Goal: Task Accomplishment & Management: Use online tool/utility

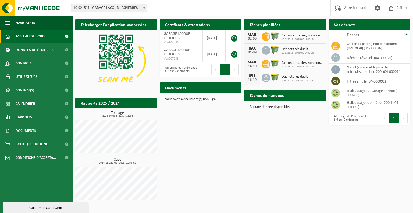
drag, startPoint x: 273, startPoint y: 134, endPoint x: 274, endPoint y: 120, distance: 13.7
click at [274, 132] on div "Téléchargez l'application Vanheede+ maintenant! Cachez Certificats & attestatio…" at bounding box center [243, 110] width 338 height 188
click at [314, 53] on div "JEU. 04-09 Déchets résiduels 10-921511 - GARAGE LACOUR" at bounding box center [285, 51] width 82 height 14
click at [252, 51] on div "04-09" at bounding box center [252, 53] width 11 height 4
click at [24, 103] on span "Calendrier" at bounding box center [26, 103] width 20 height 13
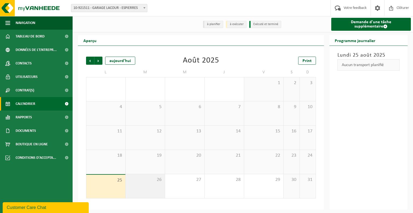
click at [139, 193] on div "26" at bounding box center [145, 186] width 39 height 24
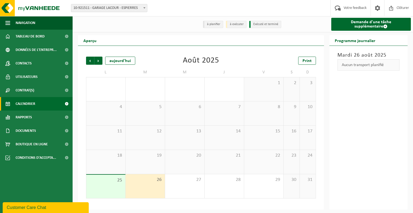
click at [339, 95] on div "Mardi 26 août 2025 Aucun transport planifié" at bounding box center [369, 128] width 79 height 164
click at [371, 23] on link "Demande d'une tâche supplémentaire" at bounding box center [371, 24] width 80 height 13
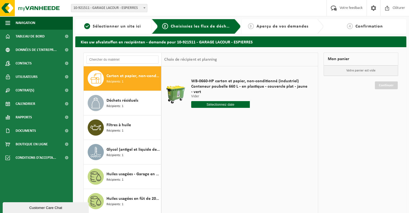
click at [231, 105] on input "text" at bounding box center [220, 104] width 59 height 7
click at [204, 170] on div "26" at bounding box center [205, 169] width 9 height 9
type input "à partir de 2025-08-26"
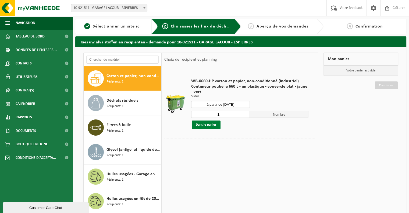
click at [213, 125] on button "Dans le panier" at bounding box center [206, 124] width 29 height 9
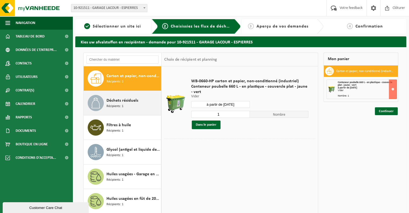
drag, startPoint x: 155, startPoint y: 108, endPoint x: 159, endPoint y: 108, distance: 3.8
click at [156, 108] on div "Déchets résiduels Récipients: 1" at bounding box center [133, 103] width 53 height 16
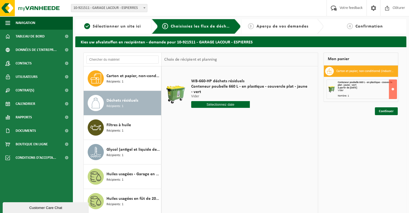
click at [239, 107] on input "text" at bounding box center [220, 104] width 59 height 7
click at [227, 169] on div "28" at bounding box center [224, 169] width 9 height 9
type input "à partir de 2025-08-28"
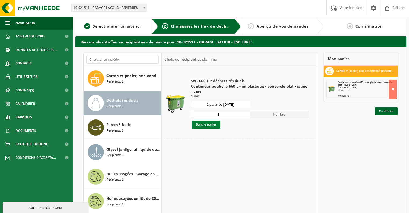
drag, startPoint x: 199, startPoint y: 125, endPoint x: 215, endPoint y: 124, distance: 15.9
click at [199, 125] on button "Dans le panier" at bounding box center [206, 124] width 29 height 9
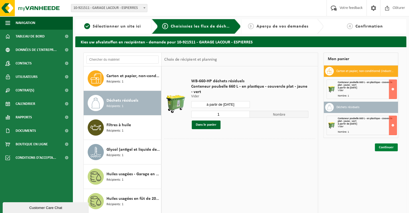
click at [389, 147] on link "Continuer" at bounding box center [386, 147] width 23 height 8
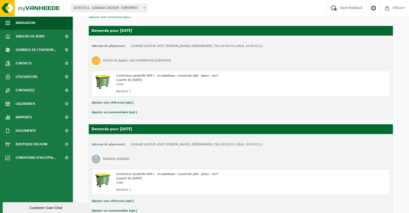
scroll to position [88, 0]
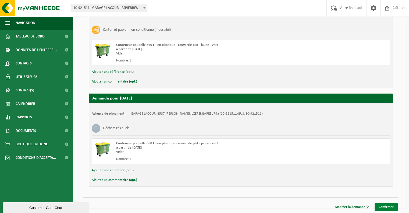
click at [382, 206] on link "Confirmer" at bounding box center [386, 207] width 23 height 8
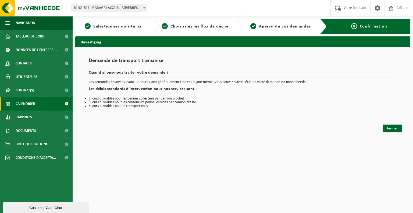
click at [20, 103] on span "Calendrier" at bounding box center [26, 103] width 20 height 13
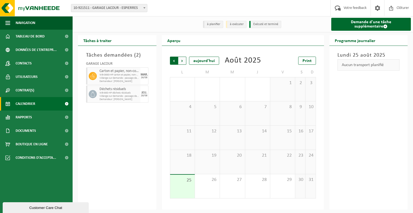
click at [183, 61] on span "Suivant" at bounding box center [182, 61] width 8 height 8
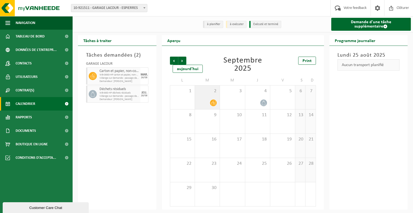
click at [210, 88] on span "2" at bounding box center [207, 91] width 19 height 6
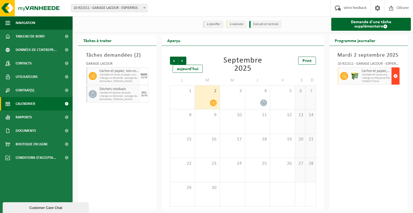
click at [397, 76] on span "button" at bounding box center [396, 75] width 4 height 11
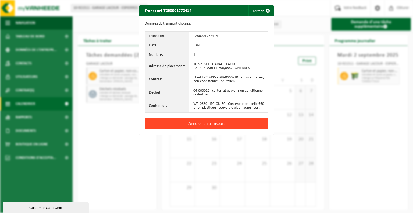
click at [215, 127] on button "Annuler un transport" at bounding box center [207, 123] width 124 height 11
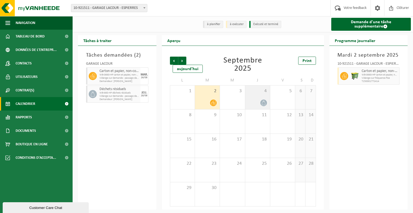
click at [258, 94] on body "Site: 10-921511 - GARAGE LACOUR - ESPIERRES 10-921511 - GARAGE LACOUR - ESPIERR…" at bounding box center [206, 106] width 413 height 213
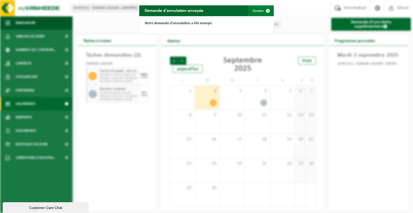
drag, startPoint x: 264, startPoint y: 12, endPoint x: 268, endPoint y: 17, distance: 6.1
click at [265, 12] on span "button" at bounding box center [268, 10] width 11 height 11
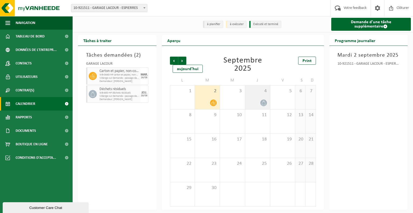
click at [261, 103] on span at bounding box center [263, 102] width 7 height 7
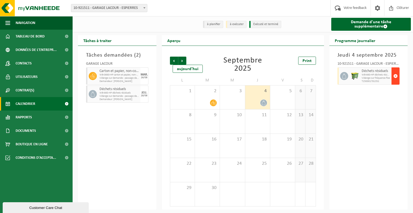
click at [396, 76] on span "button" at bounding box center [396, 75] width 4 height 11
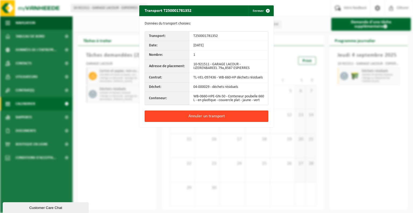
click at [237, 120] on button "Annuler un transport" at bounding box center [207, 115] width 124 height 11
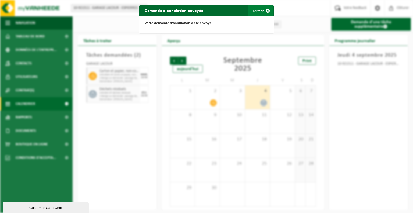
click at [264, 11] on span "button" at bounding box center [268, 10] width 11 height 11
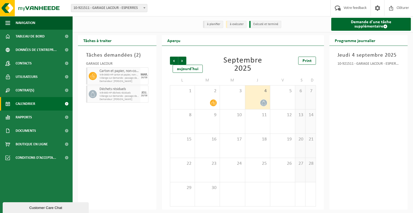
click at [344, 74] on div "[DATE] 10-921511 - GARAGE LACOUR - ESPIERRES" at bounding box center [369, 128] width 79 height 164
